Goal: Find specific page/section: Find specific page/section

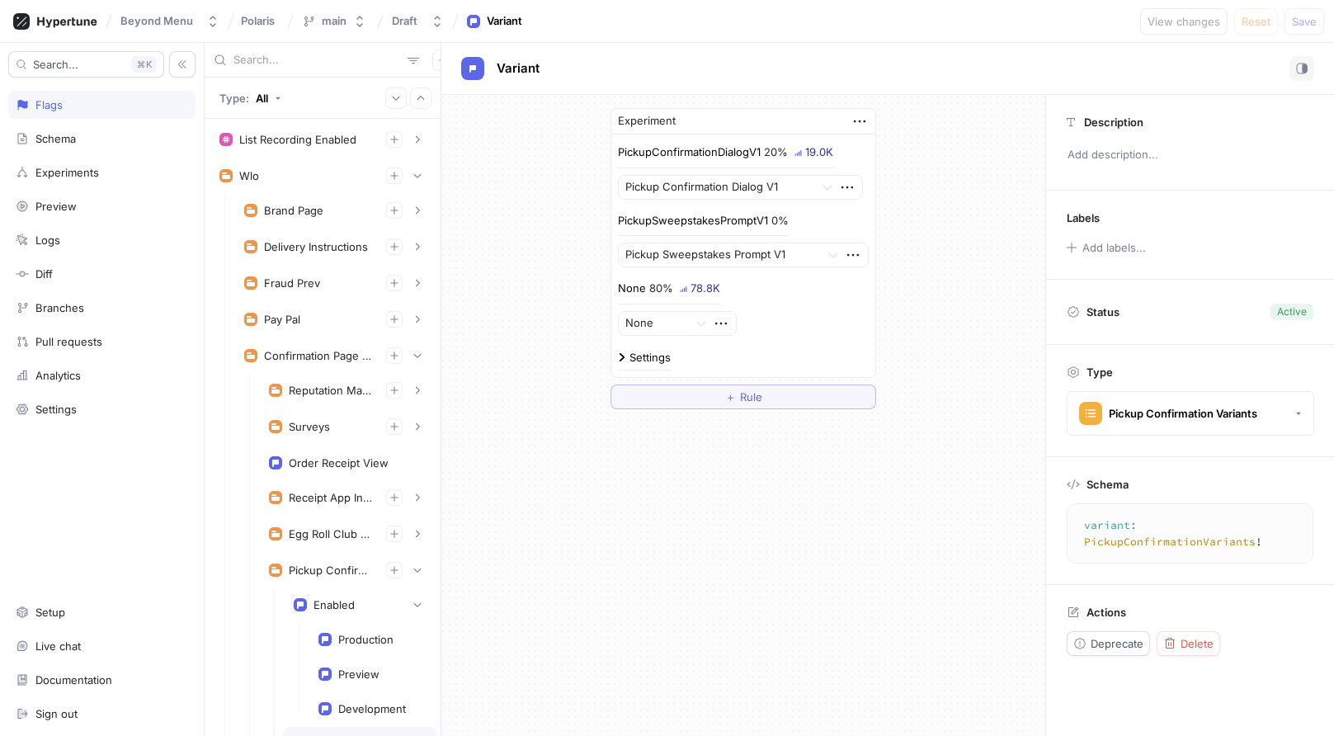
scroll to position [427, 0]
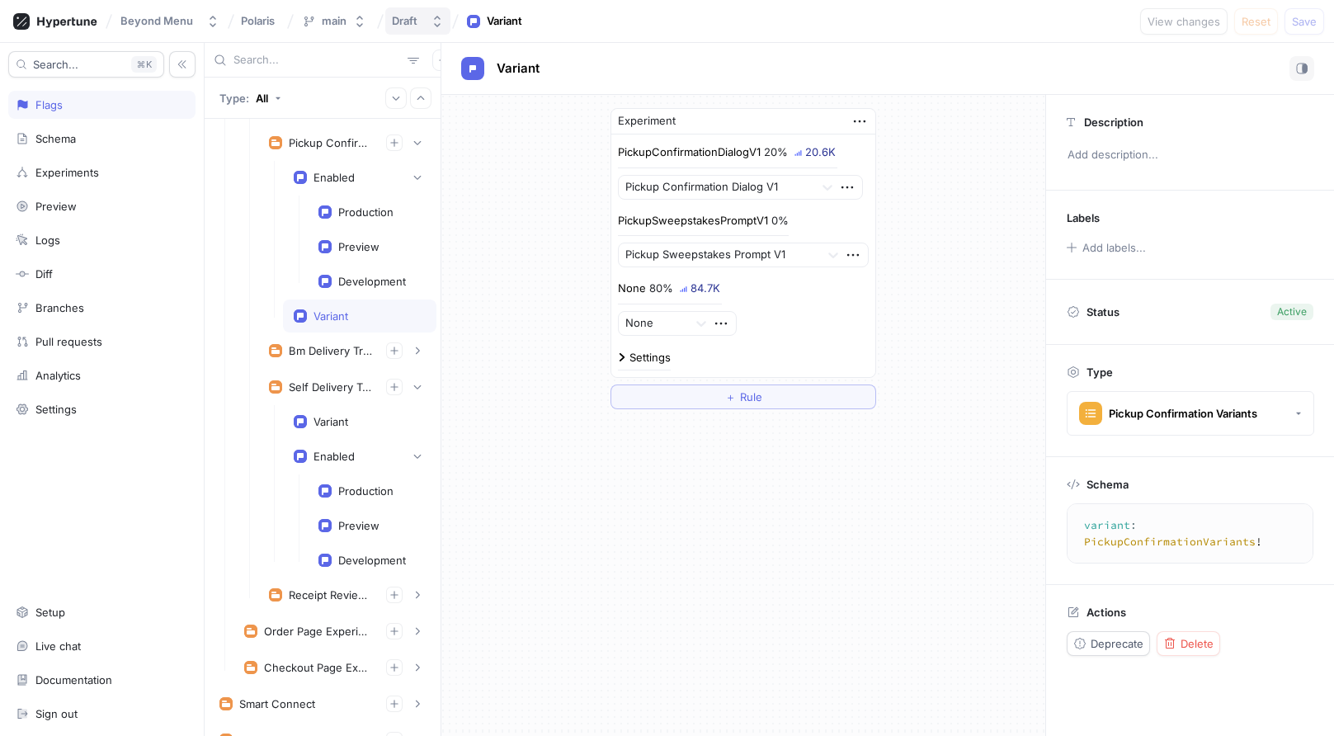
click at [413, 18] on div "Draft" at bounding box center [405, 21] width 26 height 14
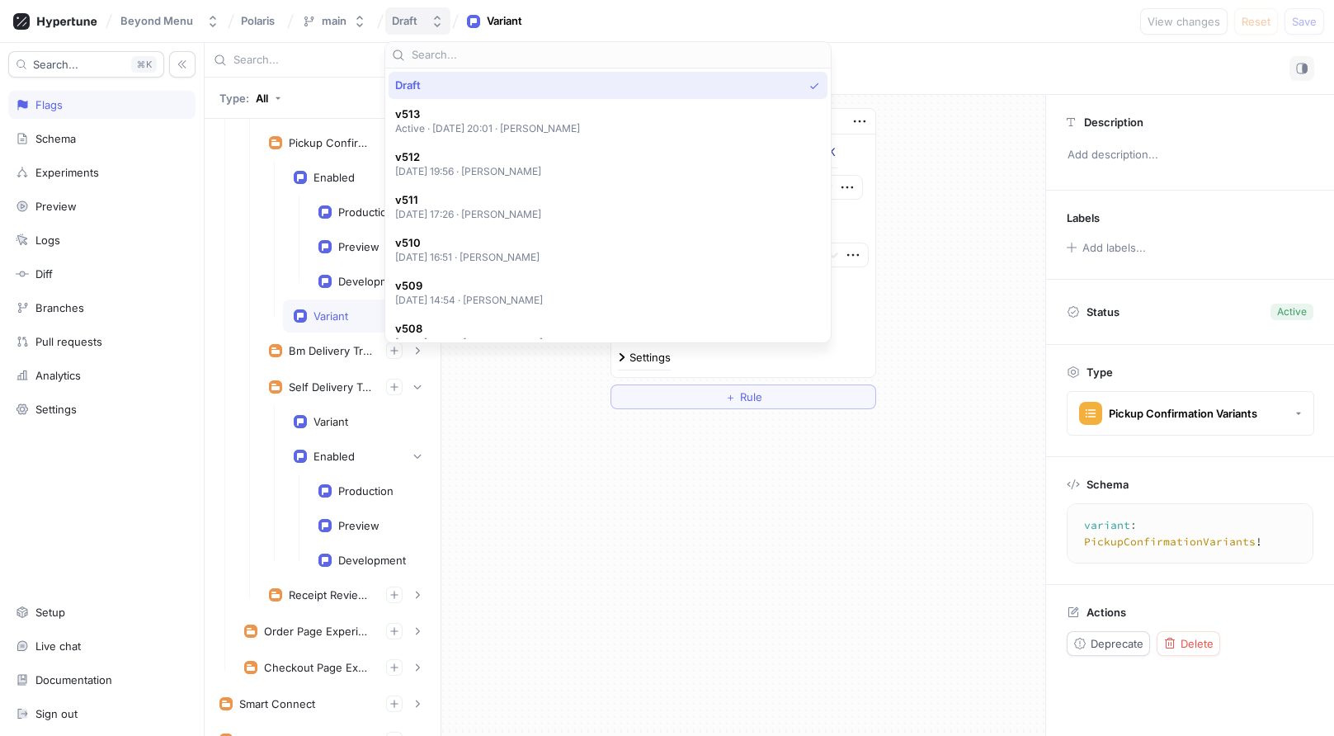
click at [417, 15] on div "Draft" at bounding box center [408, 21] width 32 height 14
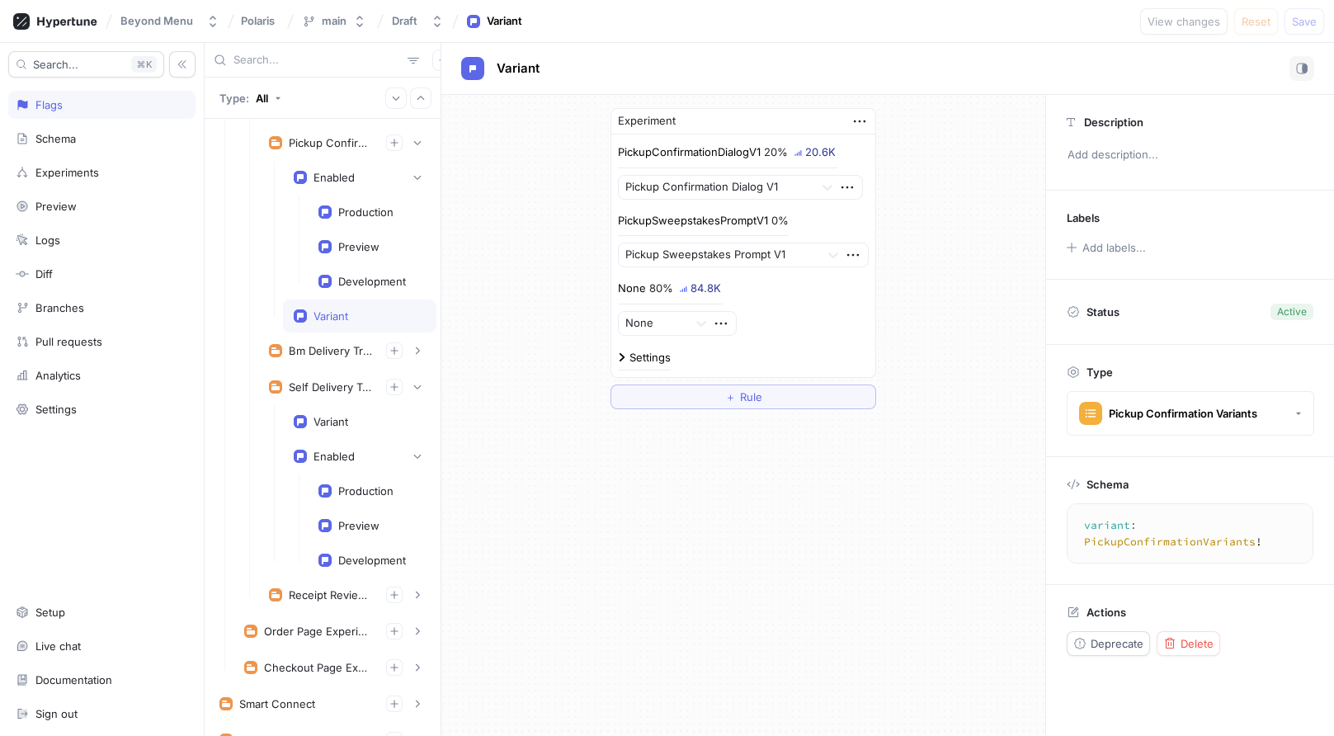
click at [804, 20] on div "Beyond Menu Polaris main Draft Variant View changes Reset Save" at bounding box center [667, 21] width 1334 height 43
click at [403, 12] on button "Draft" at bounding box center [417, 20] width 65 height 27
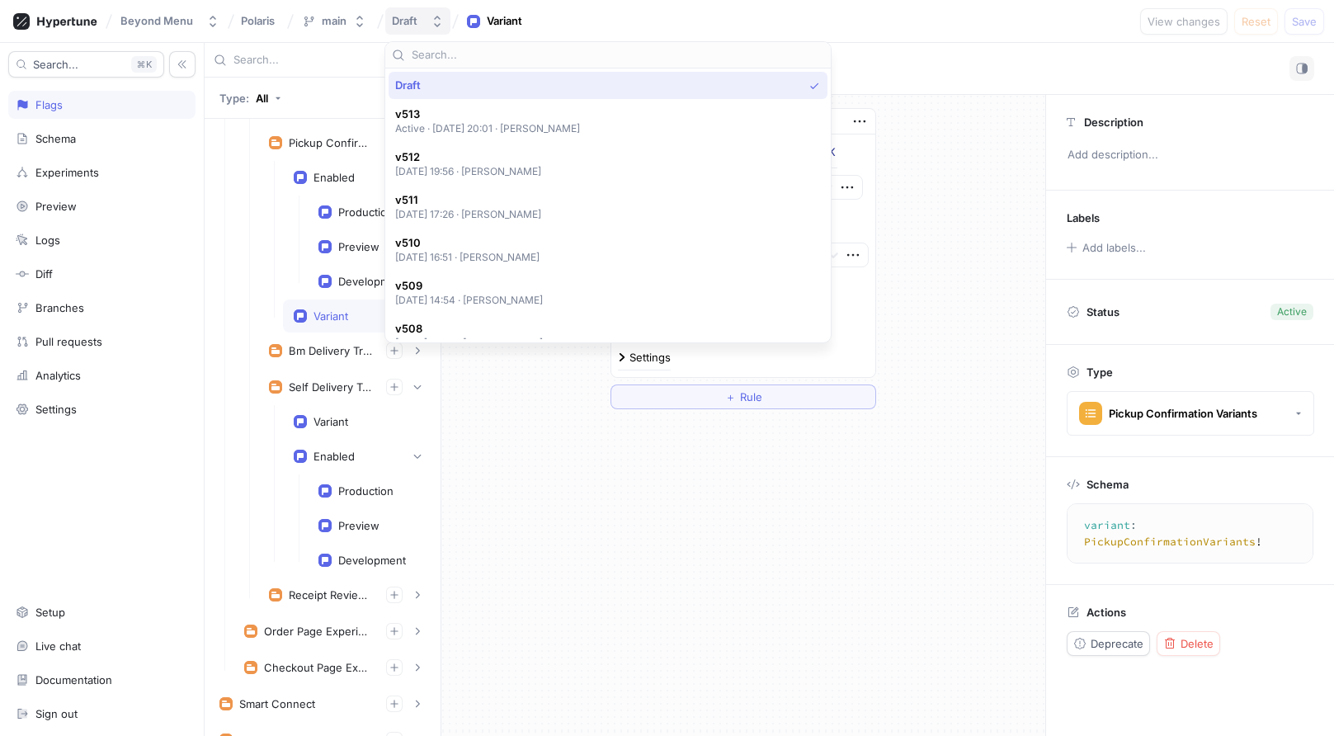
click at [408, 24] on div "Draft" at bounding box center [405, 21] width 26 height 14
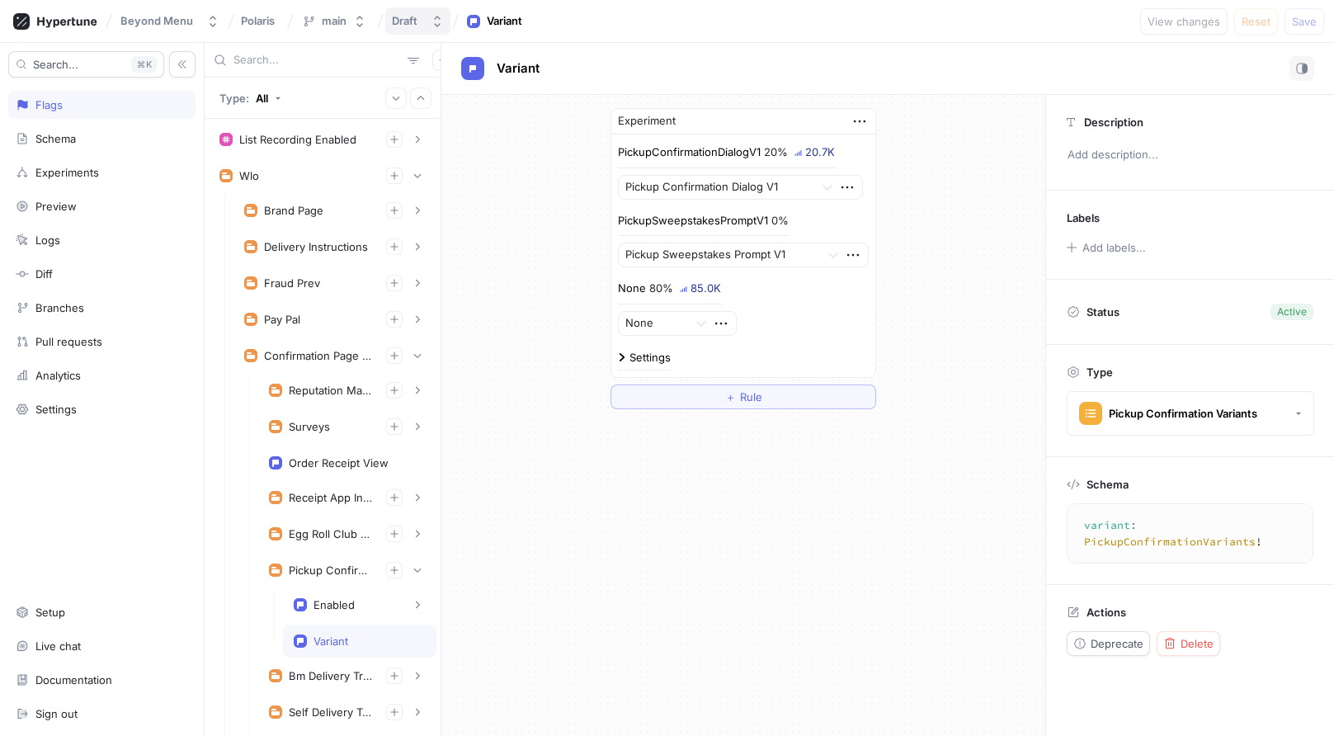
click at [406, 21] on div "Draft" at bounding box center [405, 21] width 26 height 14
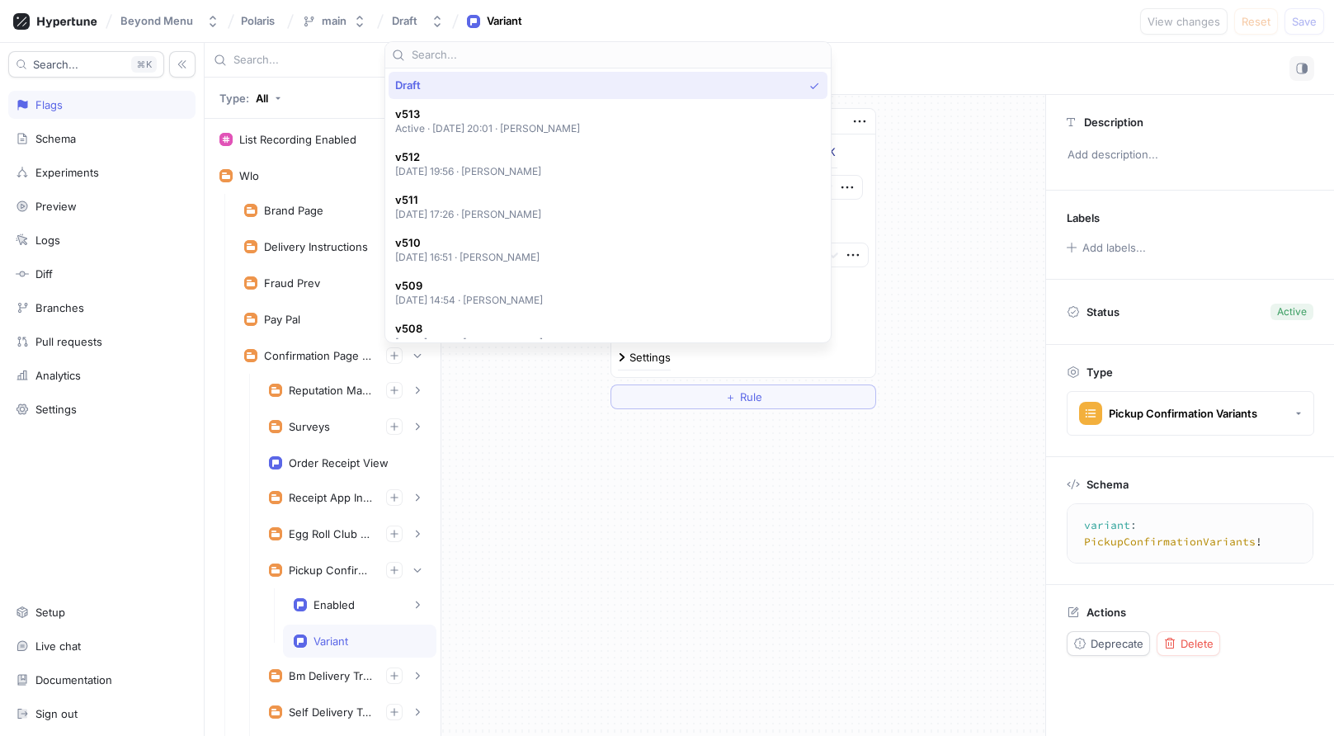
click at [926, 34] on div "Beyond Menu Polaris main Draft Variant View changes Reset Save" at bounding box center [667, 21] width 1334 height 43
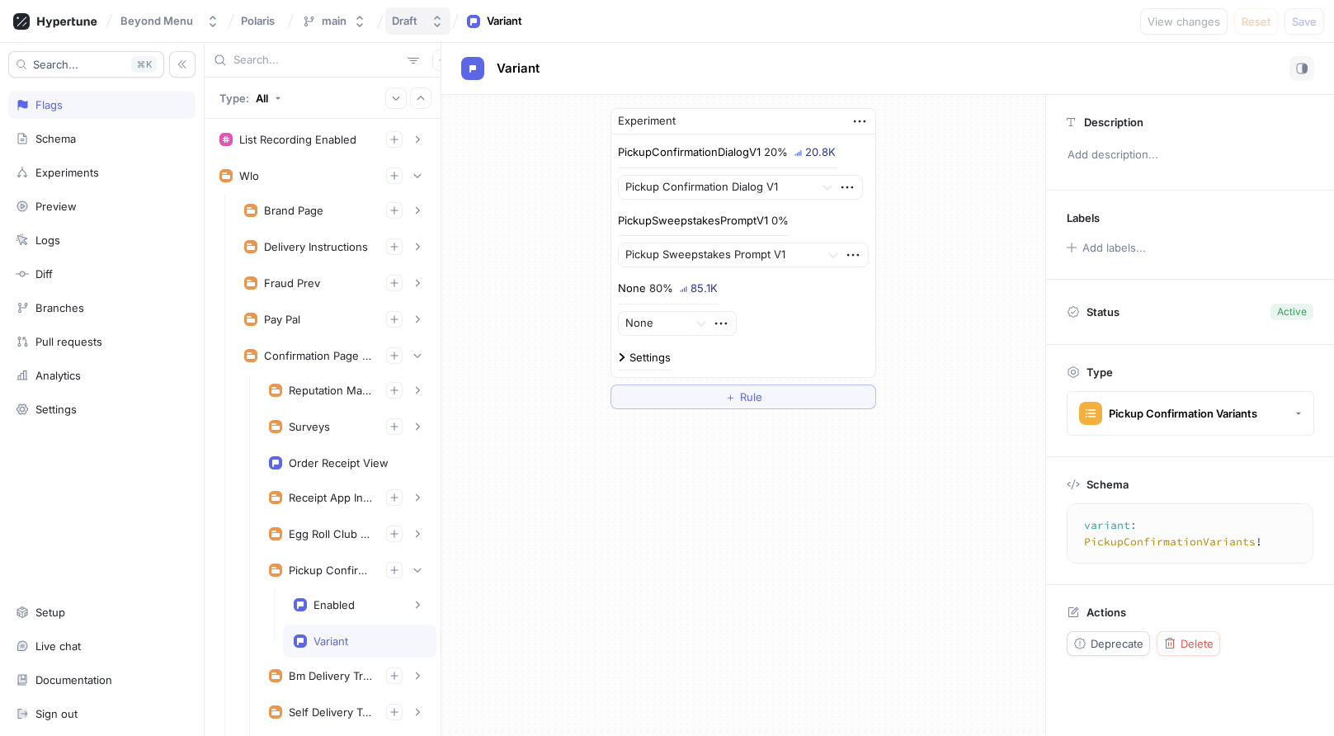
click at [412, 19] on div "Draft" at bounding box center [405, 21] width 26 height 14
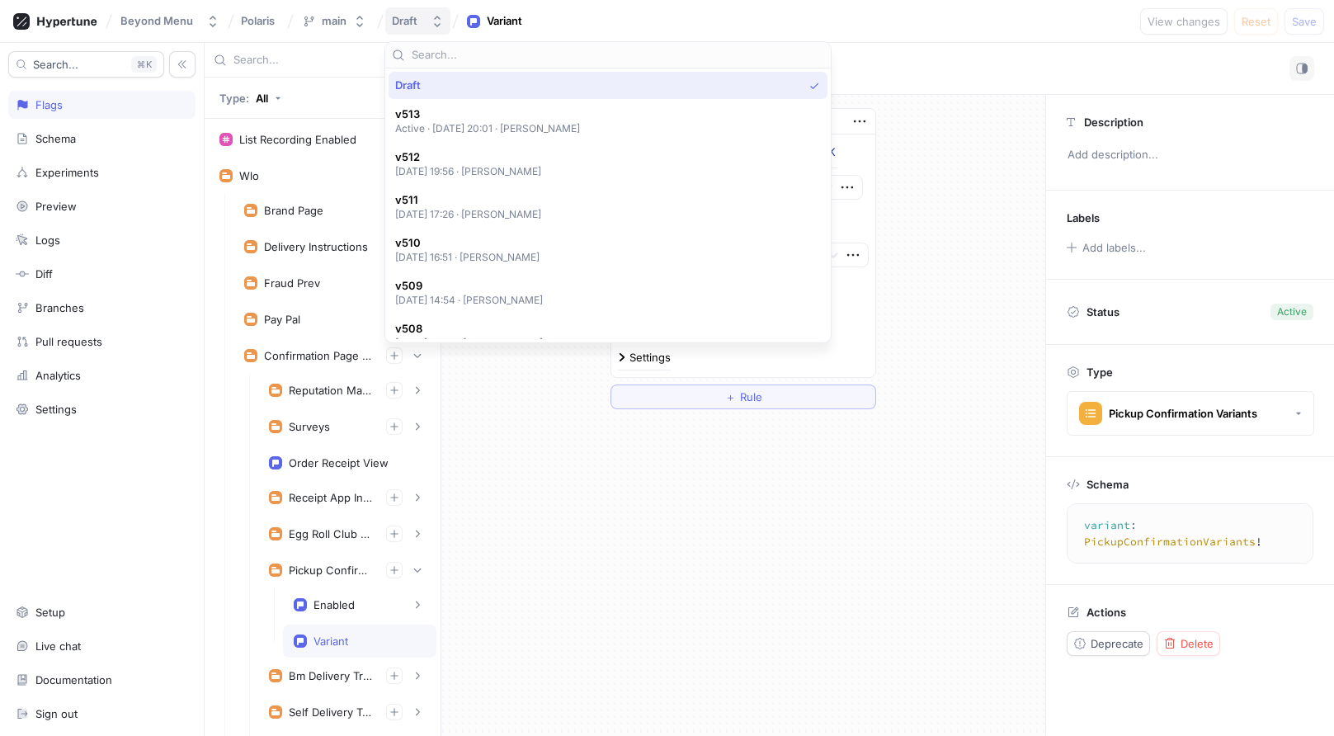
click at [411, 18] on div "Draft" at bounding box center [405, 21] width 26 height 14
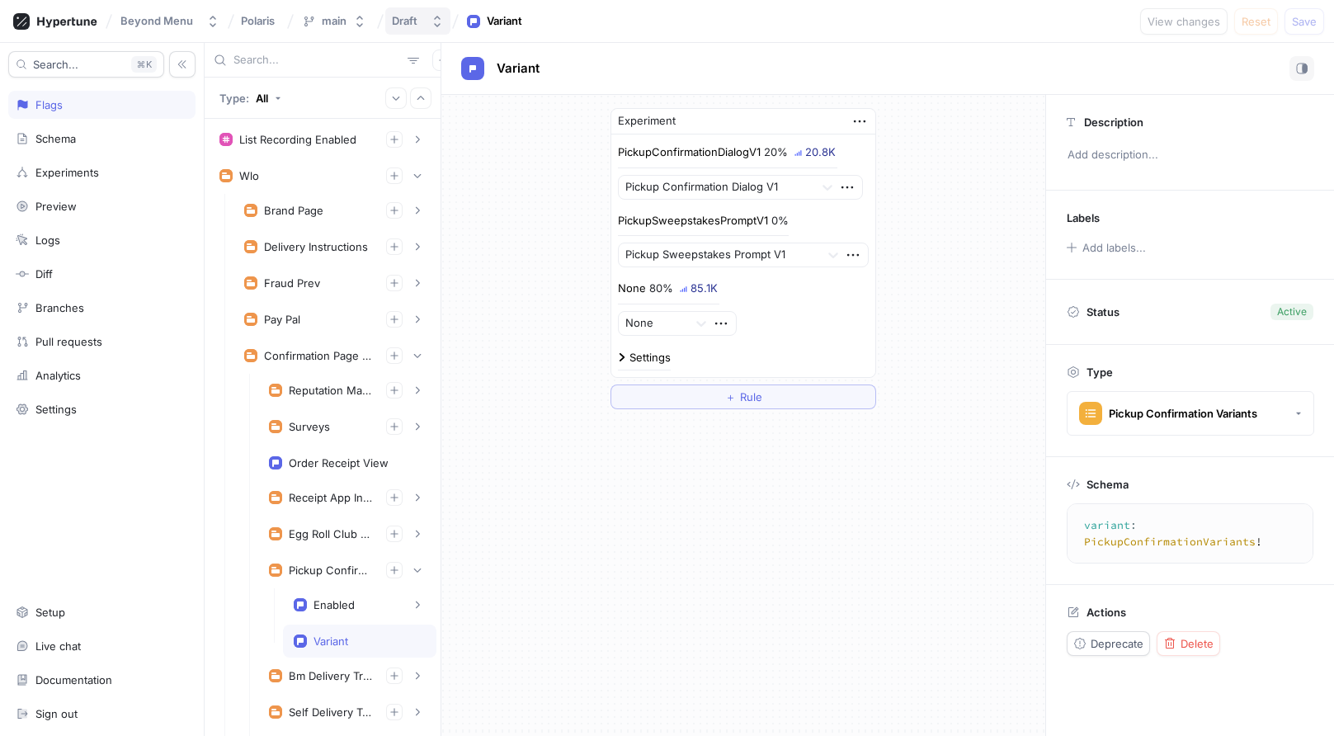
click at [429, 13] on button "Draft" at bounding box center [417, 20] width 65 height 27
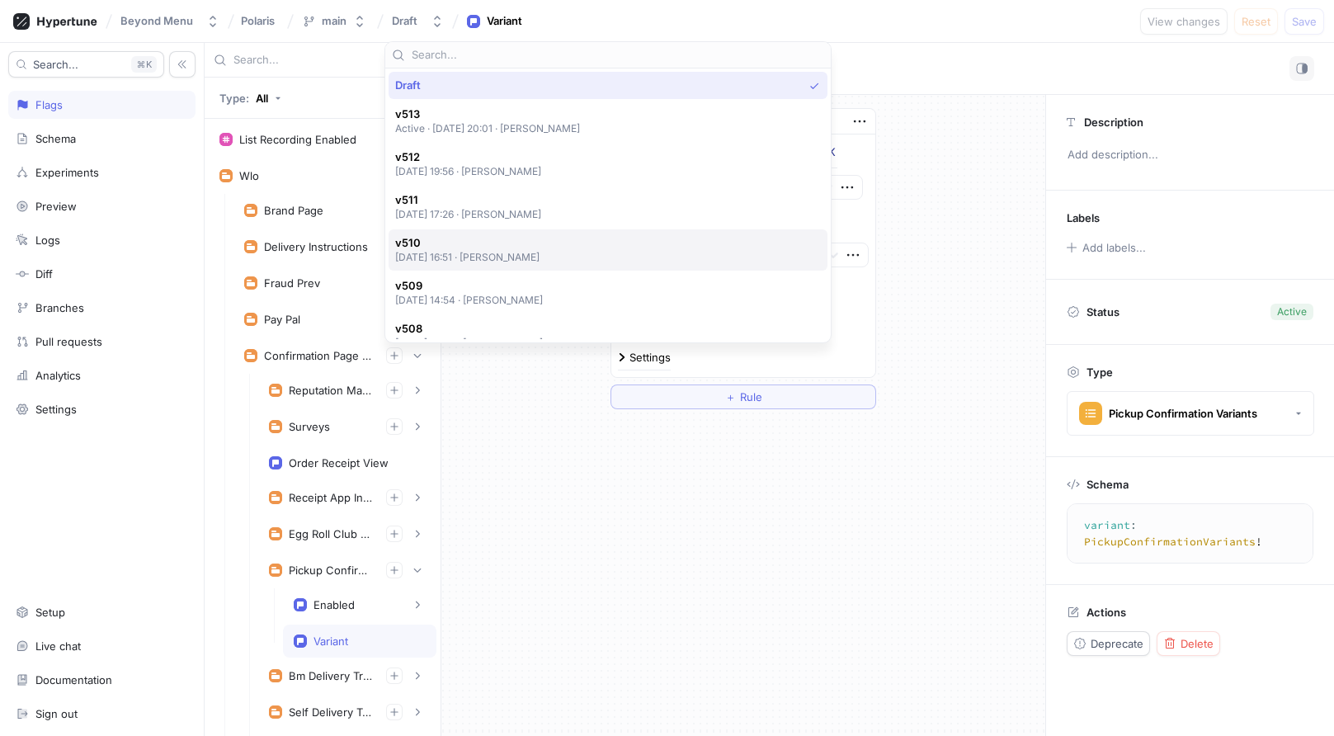
click at [523, 247] on span "v510" at bounding box center [467, 243] width 145 height 14
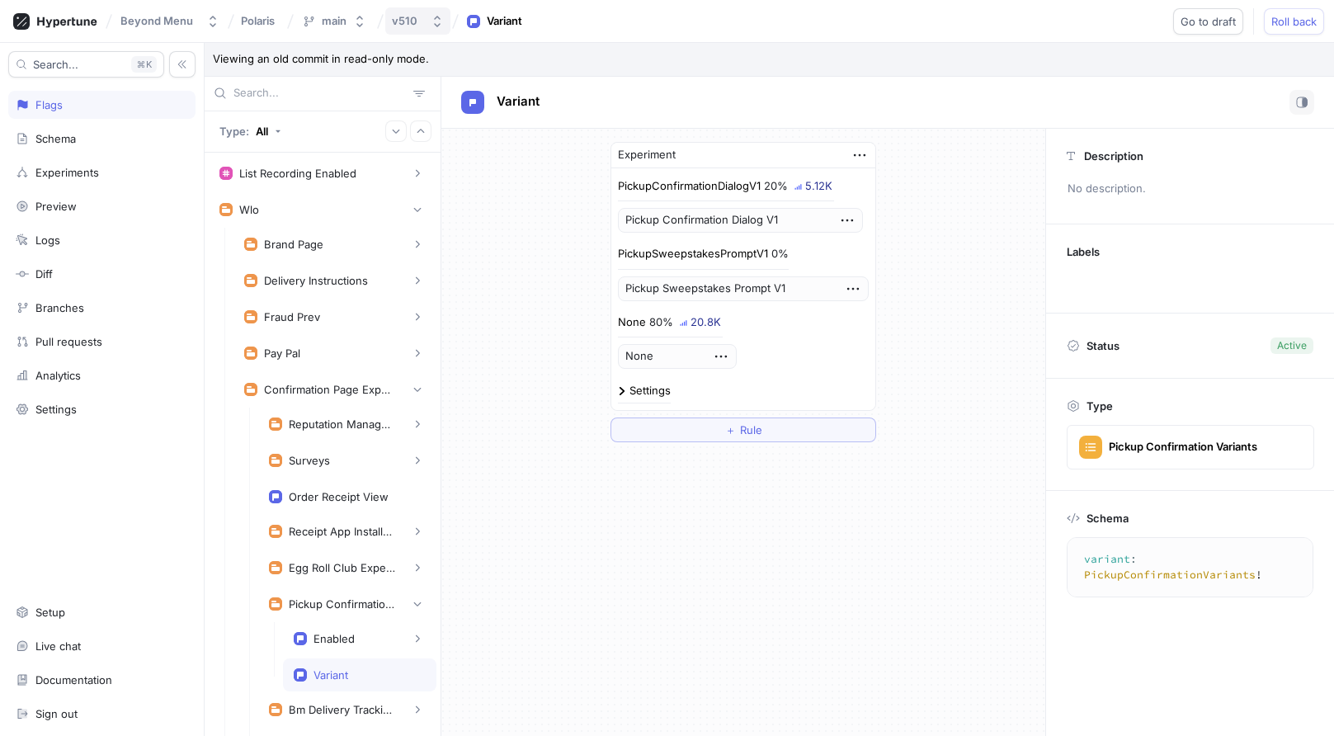
click at [409, 19] on div "v510" at bounding box center [405, 21] width 26 height 14
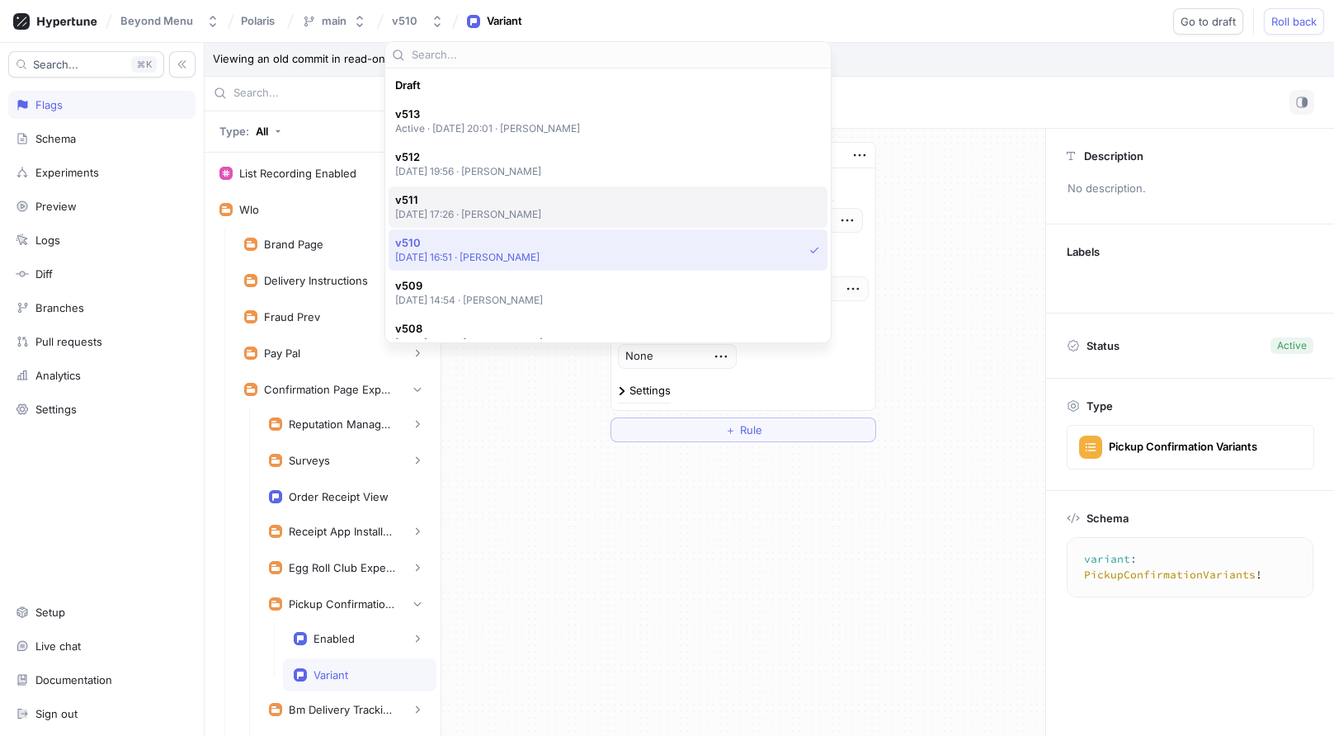
click at [443, 203] on span "v511" at bounding box center [468, 200] width 147 height 14
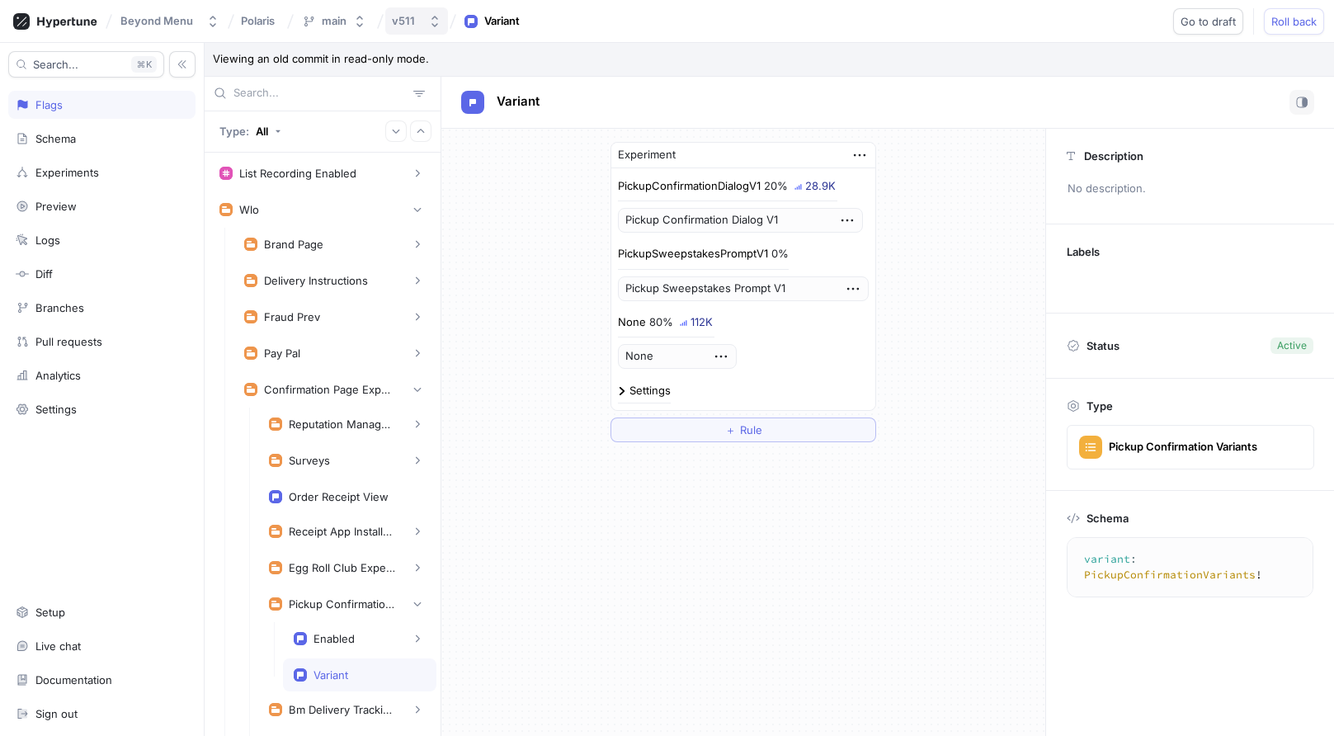
click at [418, 14] on div "v511" at bounding box center [407, 21] width 30 height 14
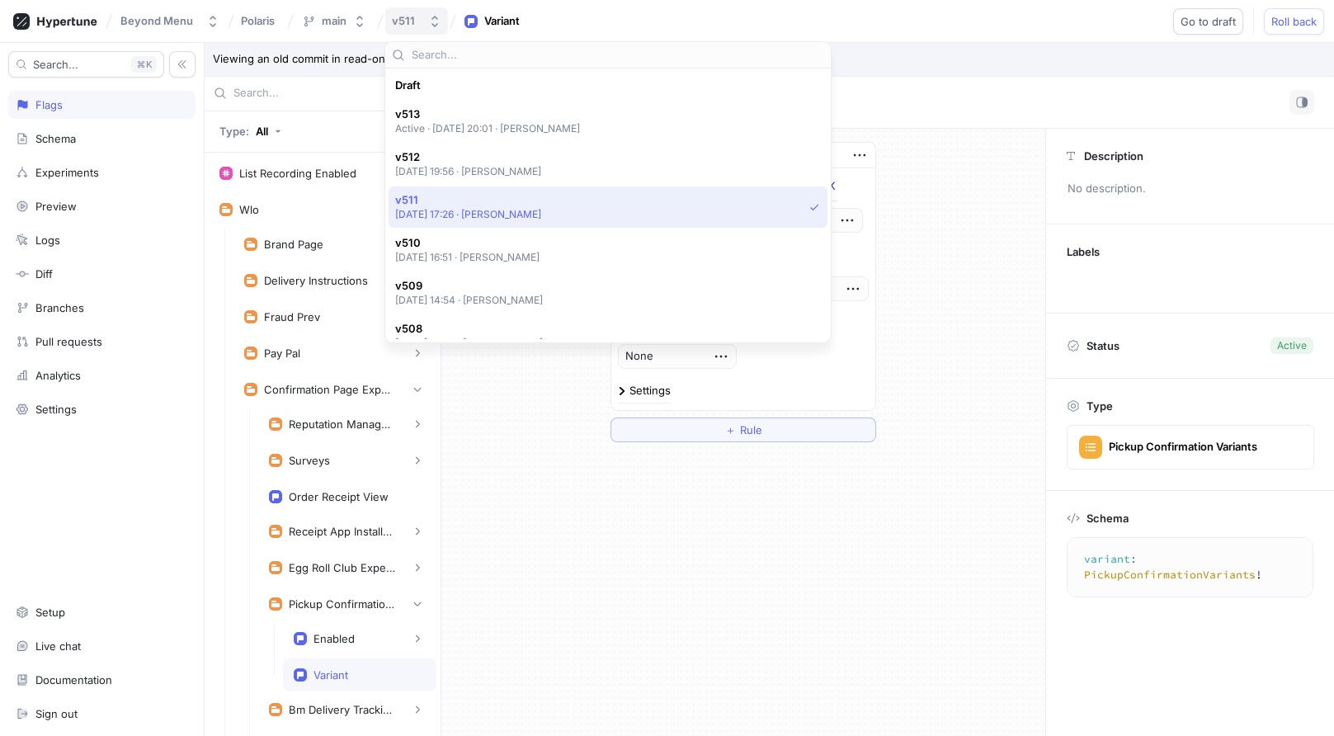
scroll to position [115, 0]
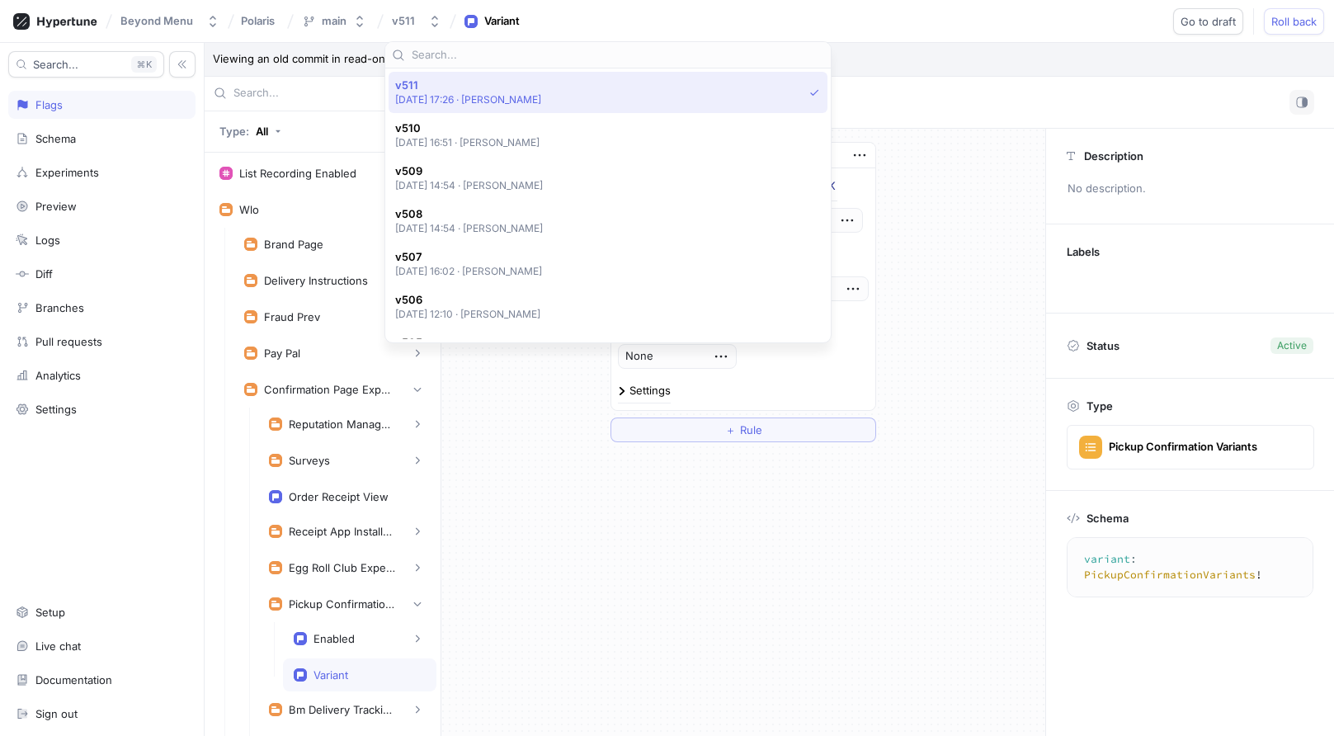
click at [441, 94] on p "[DATE] 17:26 ‧ [PERSON_NAME]" at bounding box center [468, 99] width 147 height 14
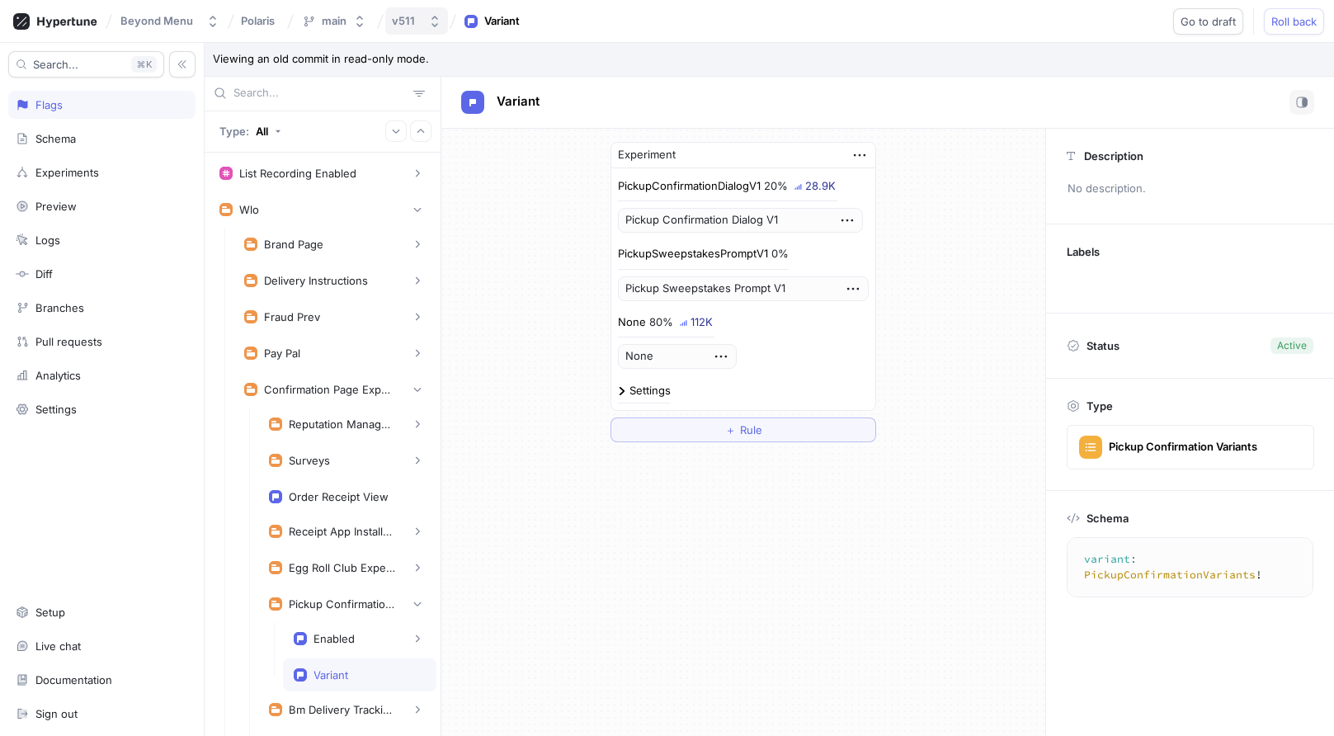
click at [417, 22] on div "v511" at bounding box center [407, 21] width 30 height 14
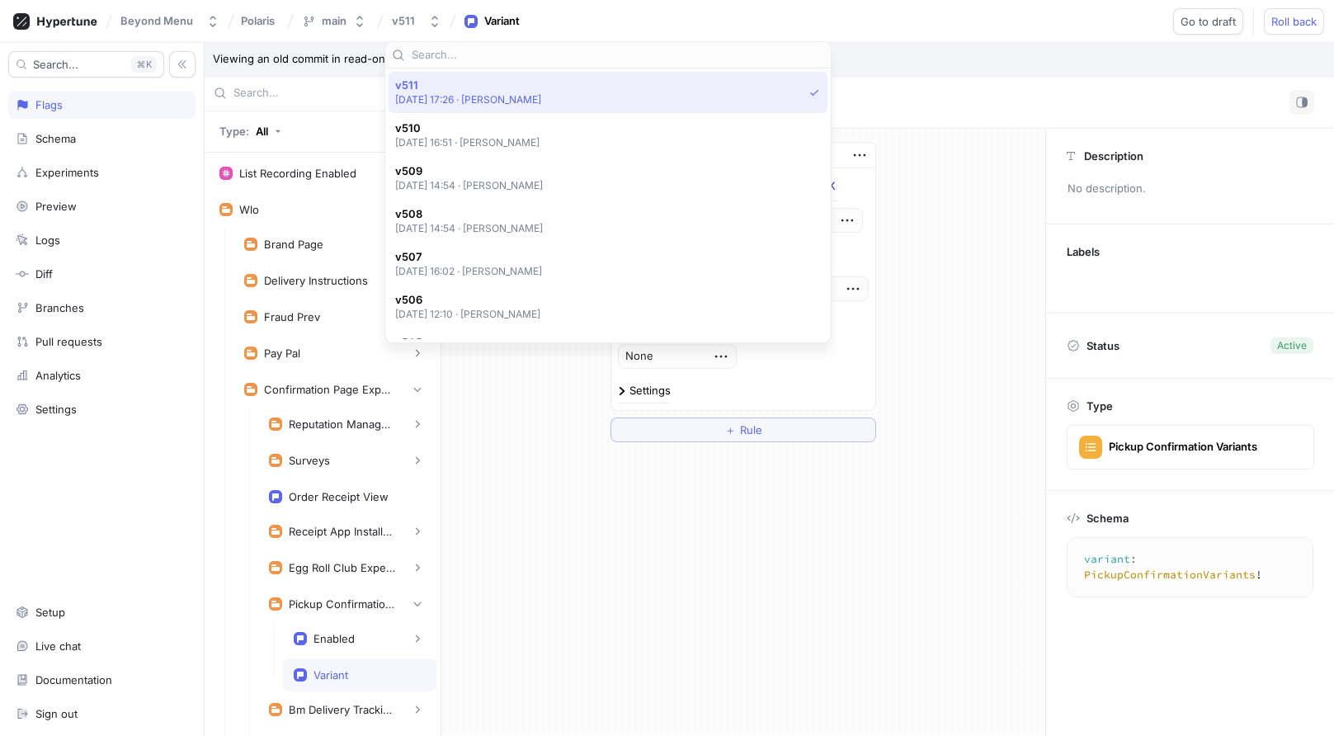
scroll to position [0, 0]
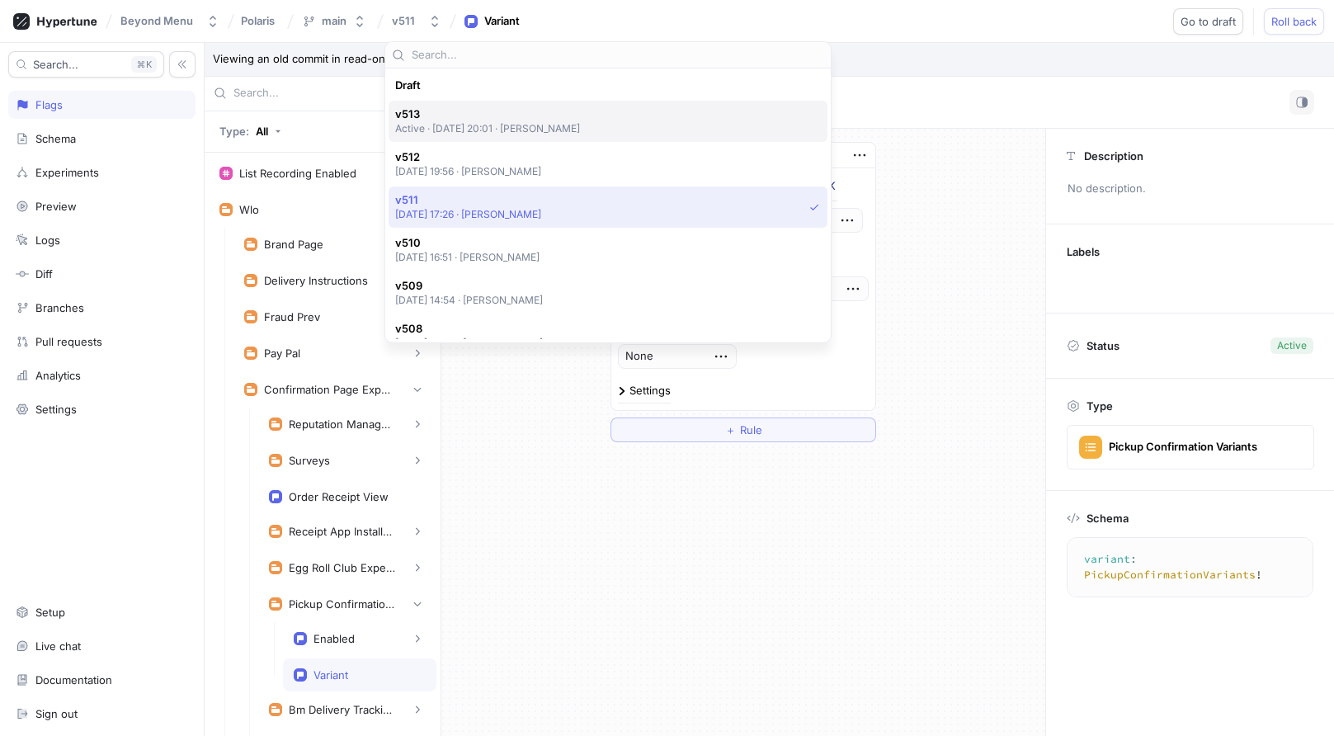
click at [430, 121] on p "Active ‧ [DATE] 20:01 ‧ [PERSON_NAME]" at bounding box center [488, 128] width 186 height 14
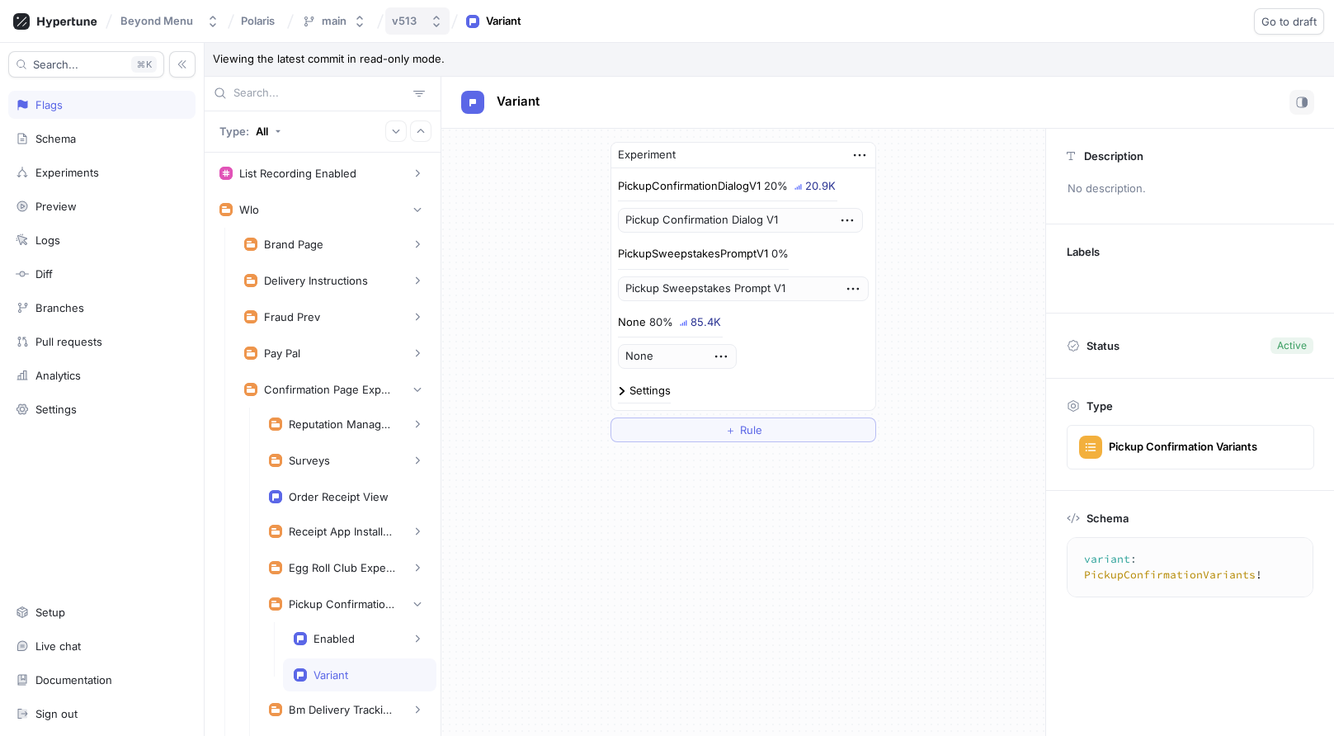
click at [415, 15] on div "v513" at bounding box center [407, 21] width 31 height 14
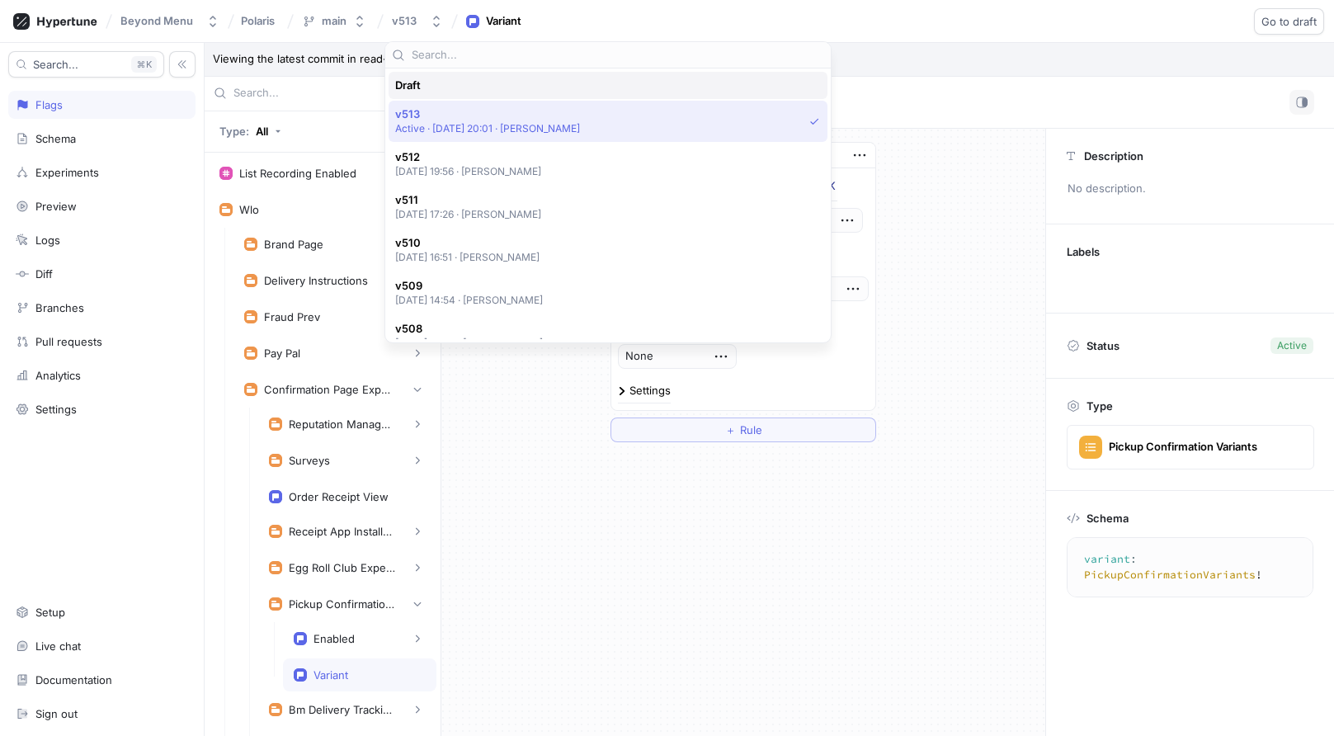
click at [426, 86] on div "Draft" at bounding box center [603, 85] width 417 height 14
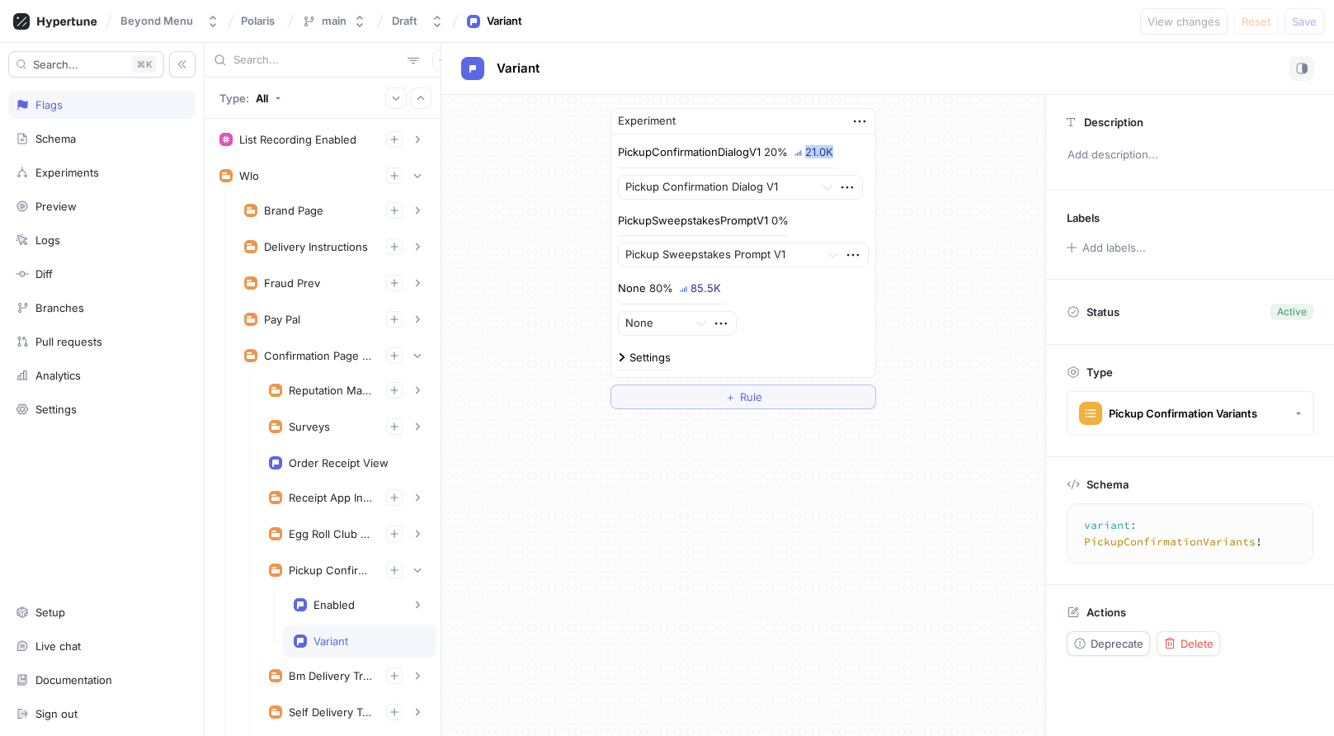
drag, startPoint x: 849, startPoint y: 148, endPoint x: 808, endPoint y: 148, distance: 41.2
click at [808, 148] on div "PickupConfirmationDialogV1 20% 21.0K Pickup Confirmation Dialog V1" at bounding box center [744, 171] width 252 height 55
click at [899, 82] on div "Variant" at bounding box center [887, 69] width 893 height 52
click at [645, 354] on div "Settings" at bounding box center [649, 357] width 41 height 11
